Goal: Book appointment/travel/reservation

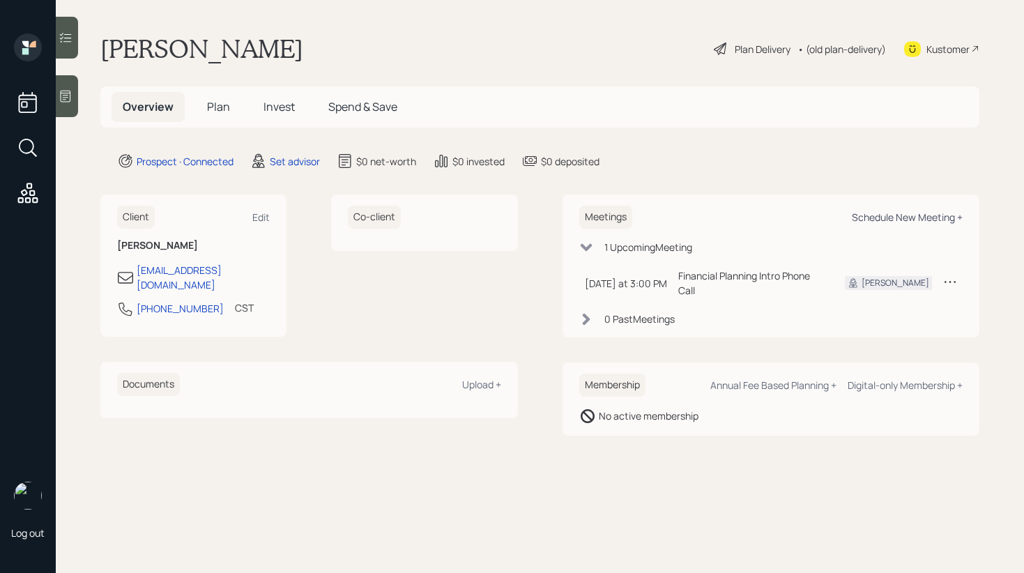
click at [874, 219] on div "Schedule New Meeting +" at bounding box center [906, 216] width 111 height 13
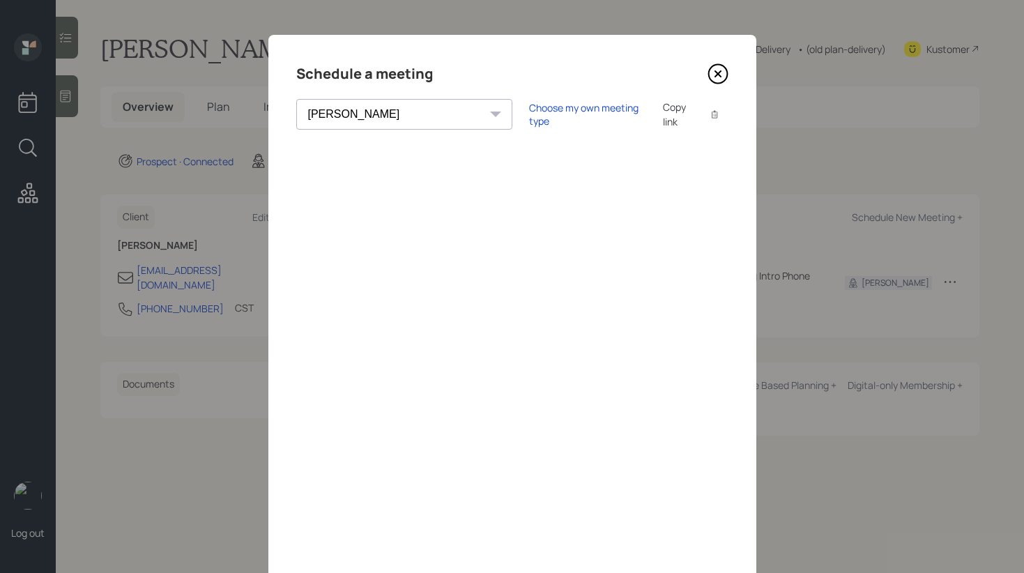
scroll to position [54, 0]
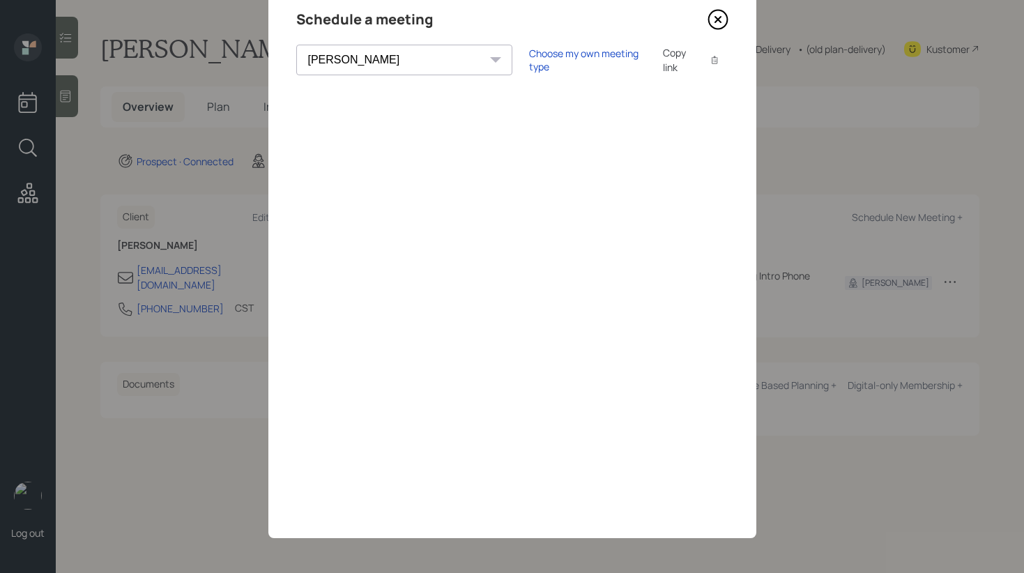
click at [385, 64] on select "[PERSON_NAME] [PERSON_NAME] [PERSON_NAME] [PERSON_NAME] [PERSON_NAME] [PERSON_N…" at bounding box center [404, 60] width 216 height 31
click at [296, 45] on select "[PERSON_NAME] [PERSON_NAME] [PERSON_NAME] [PERSON_NAME] [PERSON_NAME] [PERSON_N…" at bounding box center [404, 60] width 216 height 31
click at [396, 61] on div "[PERSON_NAME] [PERSON_NAME] [PERSON_NAME] [PERSON_NAME] [PERSON_NAME] [PERSON_N…" at bounding box center [404, 60] width 216 height 31
click at [381, 58] on select "[PERSON_NAME] [PERSON_NAME] [PERSON_NAME] [PERSON_NAME] [PERSON_NAME] [PERSON_N…" at bounding box center [404, 60] width 216 height 31
click at [296, 45] on select "[PERSON_NAME] [PERSON_NAME] [PERSON_NAME] [PERSON_NAME] [PERSON_NAME] [PERSON_N…" at bounding box center [404, 60] width 216 height 31
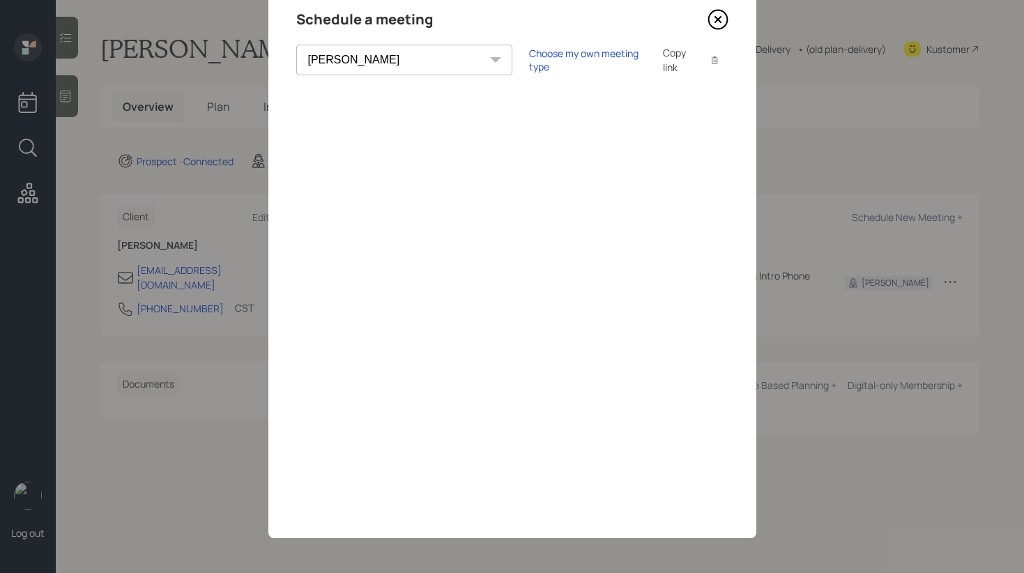
click at [364, 71] on select "[PERSON_NAME] [PERSON_NAME] [PERSON_NAME] [PERSON_NAME] [PERSON_NAME] [PERSON_N…" at bounding box center [404, 60] width 216 height 31
click at [296, 45] on select "[PERSON_NAME] [PERSON_NAME] [PERSON_NAME] [PERSON_NAME] [PERSON_NAME] [PERSON_N…" at bounding box center [404, 60] width 216 height 31
click at [355, 67] on select "[PERSON_NAME] [PERSON_NAME] [PERSON_NAME] [PERSON_NAME] [PERSON_NAME] [PERSON_N…" at bounding box center [404, 60] width 216 height 31
select select "round-[PERSON_NAME]"
click at [296, 45] on select "[PERSON_NAME] [PERSON_NAME] [PERSON_NAME] [PERSON_NAME] [PERSON_NAME] [PERSON_N…" at bounding box center [404, 60] width 216 height 31
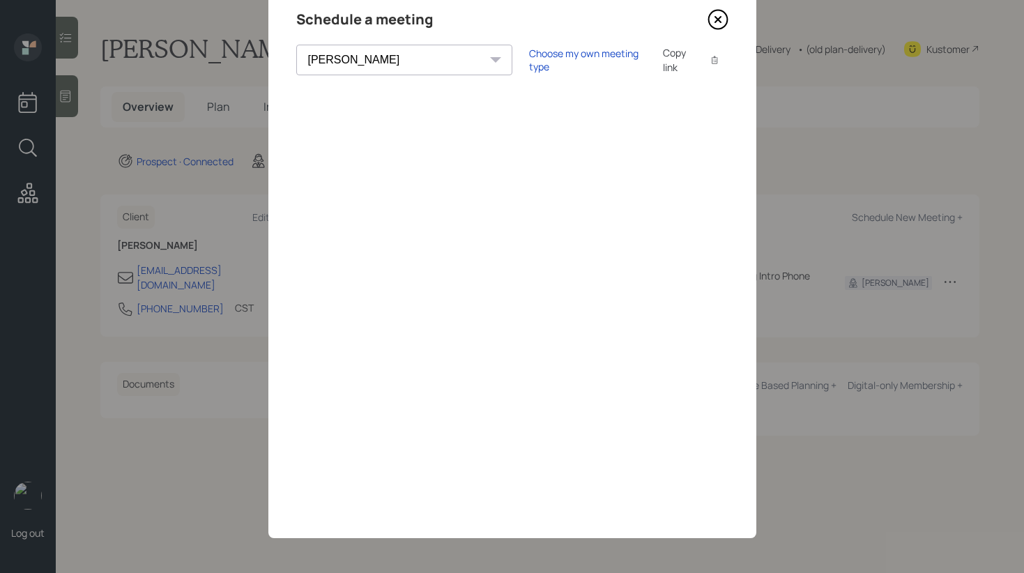
click at [700, 19] on div "Schedule a meeting" at bounding box center [512, 19] width 432 height 22
click at [719, 18] on icon at bounding box center [717, 19] width 21 height 21
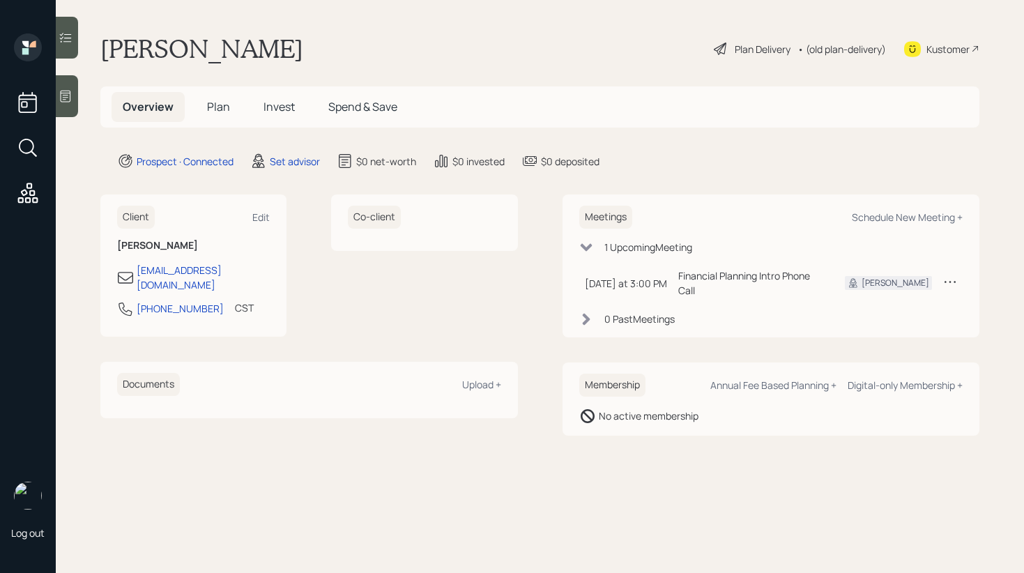
click at [58, 103] on div at bounding box center [67, 96] width 22 height 42
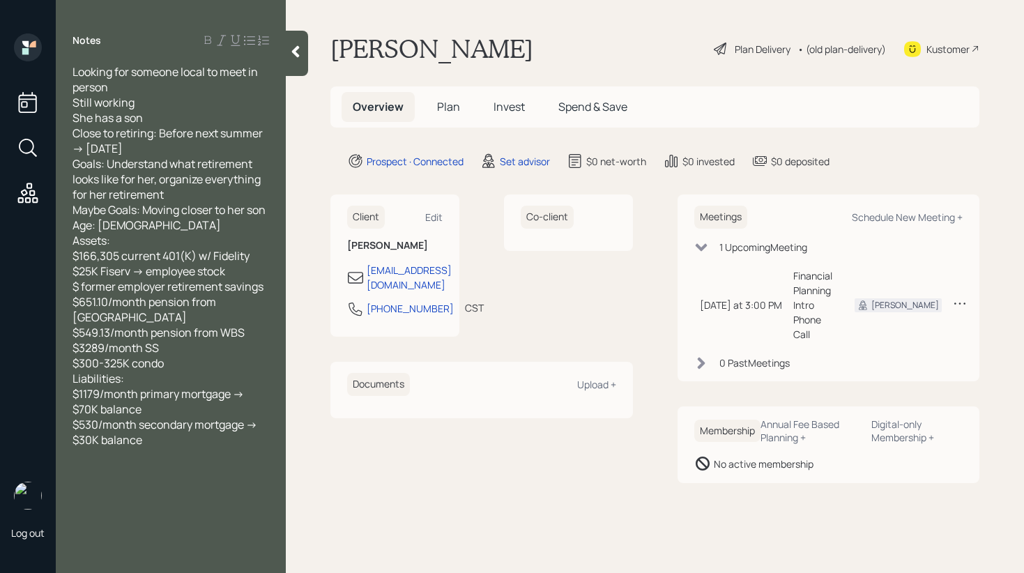
click at [292, 61] on div at bounding box center [297, 53] width 22 height 45
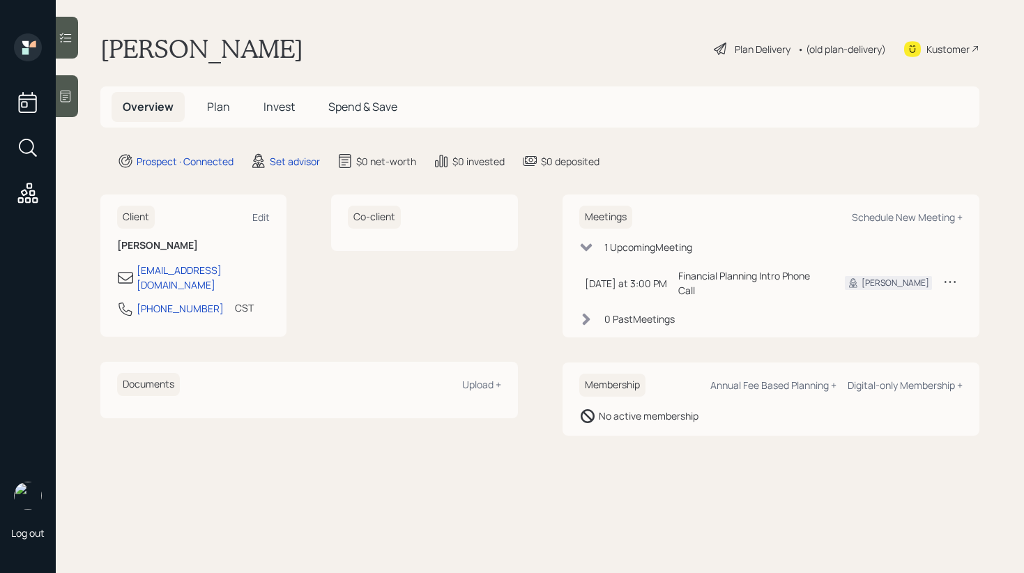
click at [572, 49] on div "[PERSON_NAME] Plan Delivery • (old plan-delivery) Kustomer" at bounding box center [539, 48] width 879 height 31
